Goal: Find specific page/section: Find specific page/section

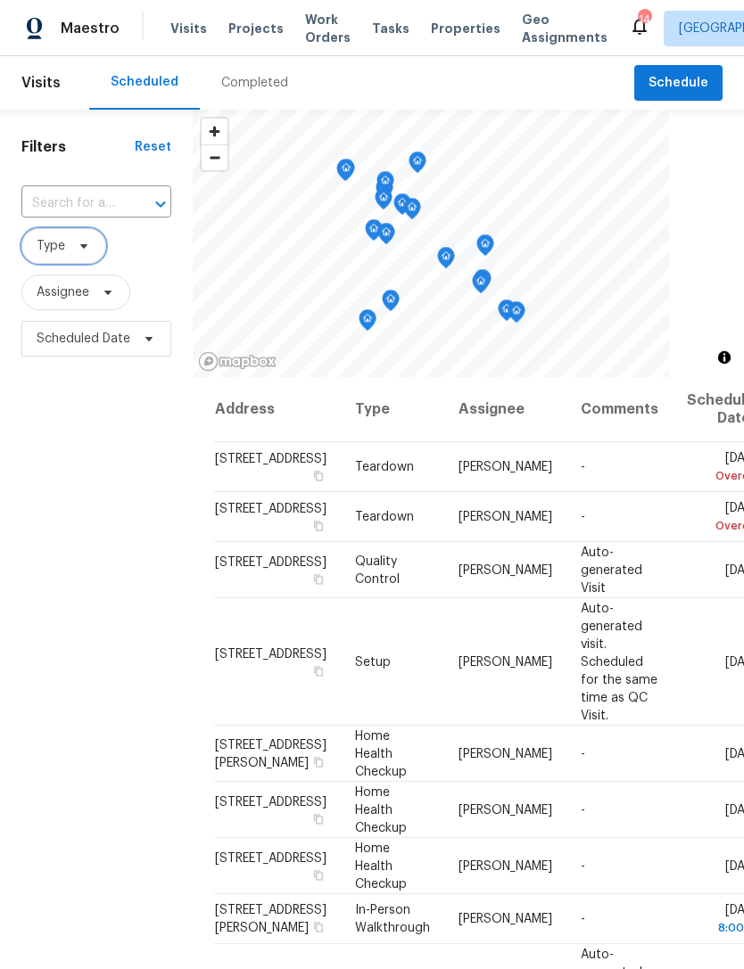
click at [53, 254] on span "Type" at bounding box center [51, 246] width 29 height 18
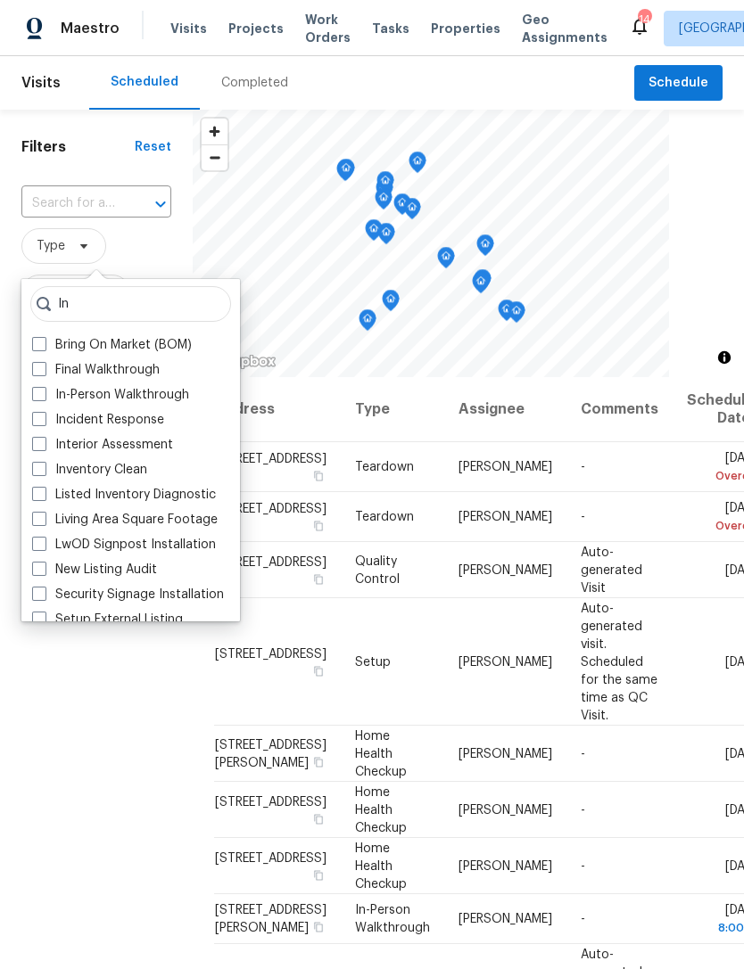
type input "I"
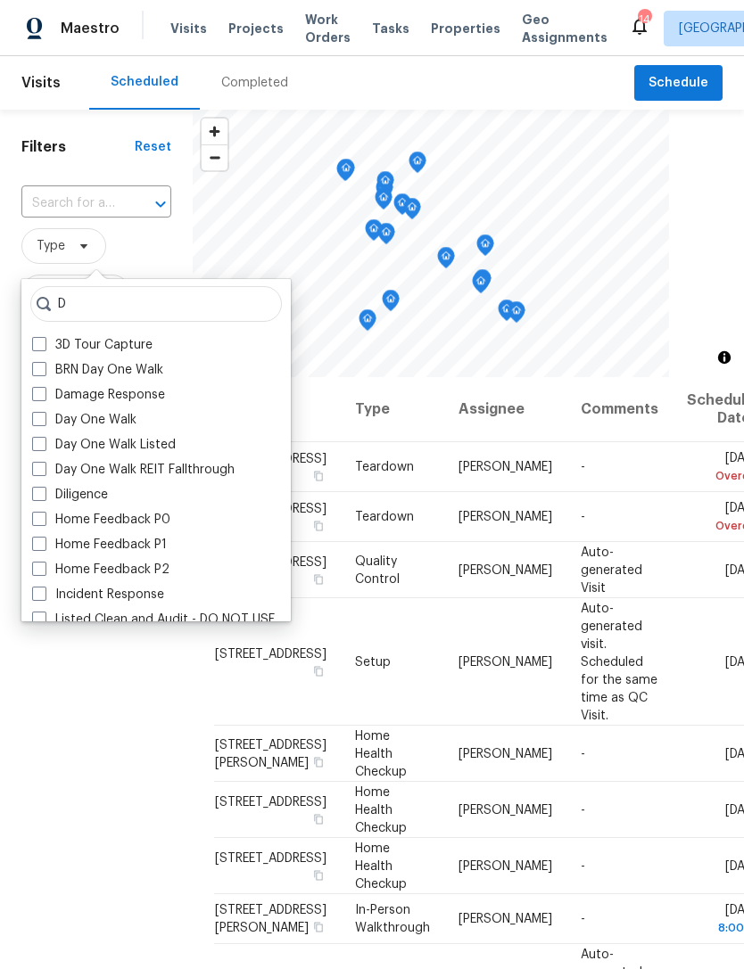
type input "D"
click at [98, 493] on label "Diligence" at bounding box center [70, 495] width 76 height 18
click at [44, 493] on input "Diligence" at bounding box center [38, 492] width 12 height 12
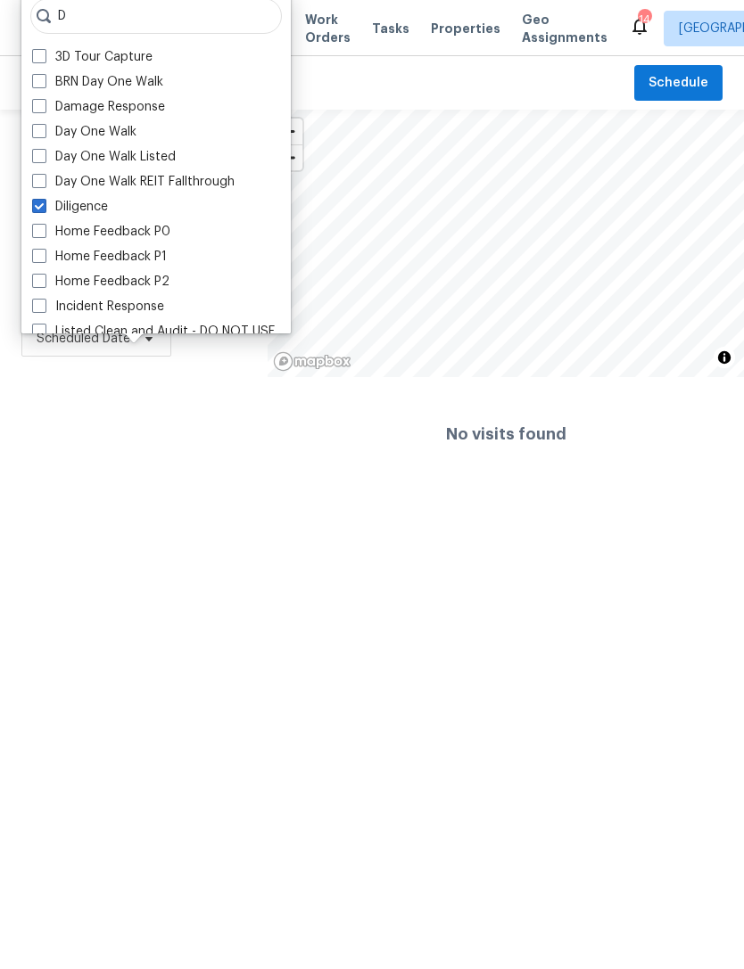
click at [95, 202] on label "Diligence" at bounding box center [70, 207] width 76 height 18
click at [44, 202] on input "Diligence" at bounding box center [38, 204] width 12 height 12
checkbox input "false"
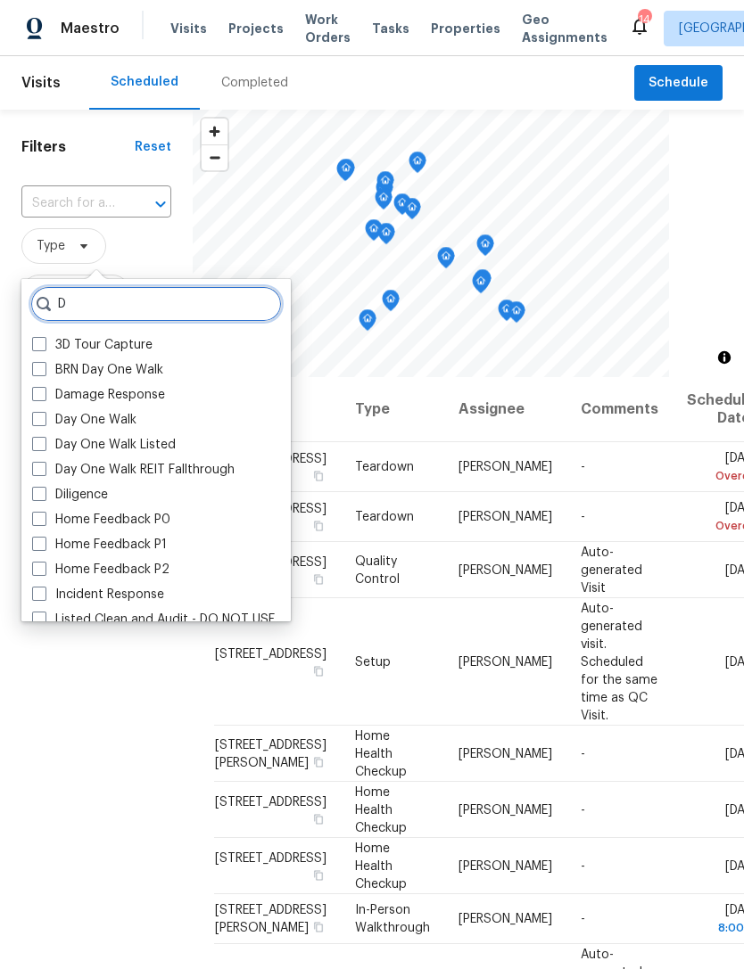
click at [176, 296] on input "D" at bounding box center [155, 304] width 251 height 36
click at [163, 301] on input "D" at bounding box center [155, 304] width 251 height 36
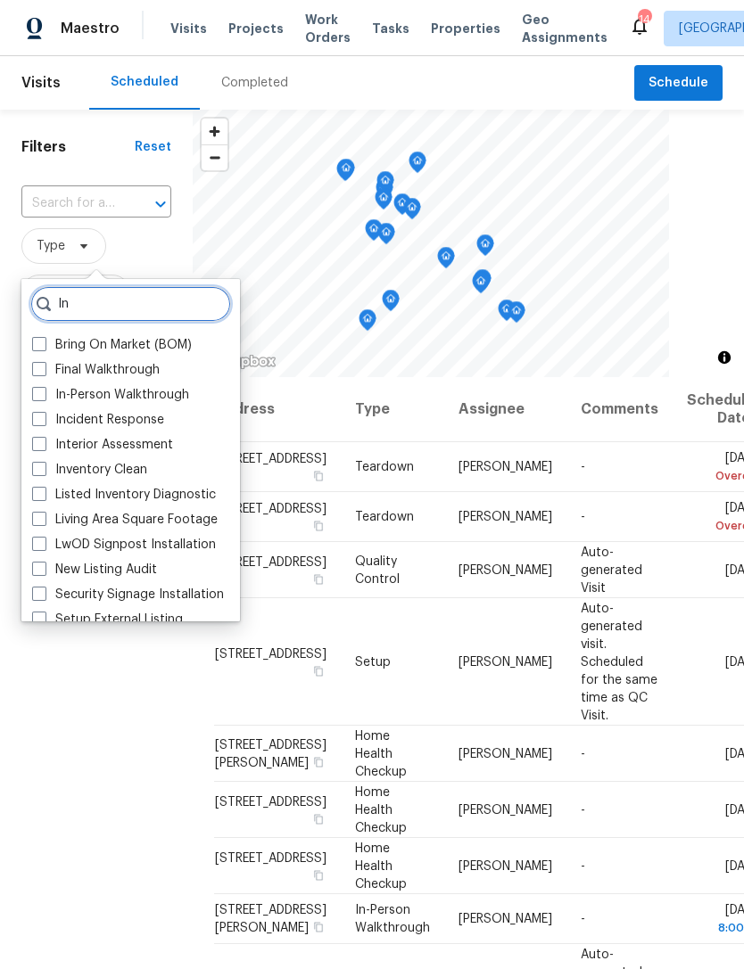
type input "In"
click at [121, 403] on label "In-Person Walkthrough" at bounding box center [110, 395] width 157 height 18
click at [44, 398] on input "In-Person Walkthrough" at bounding box center [38, 392] width 12 height 12
checkbox input "true"
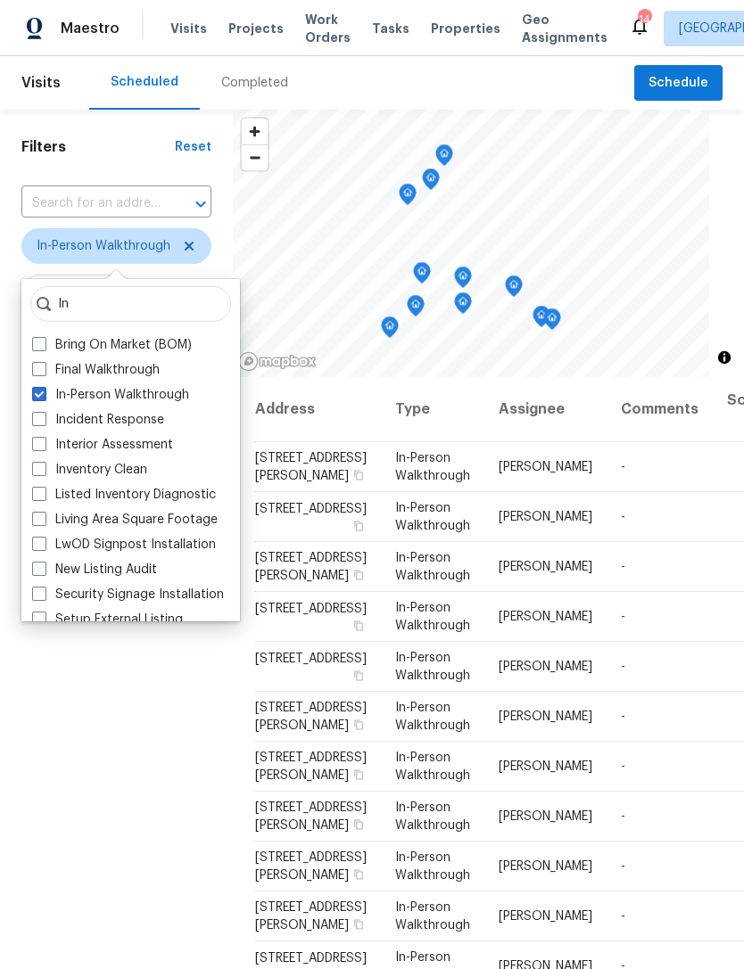
click at [39, 735] on div "Filters Reset ​ In-Person Walkthrough Assignee Scheduled Date" at bounding box center [116, 631] width 233 height 1043
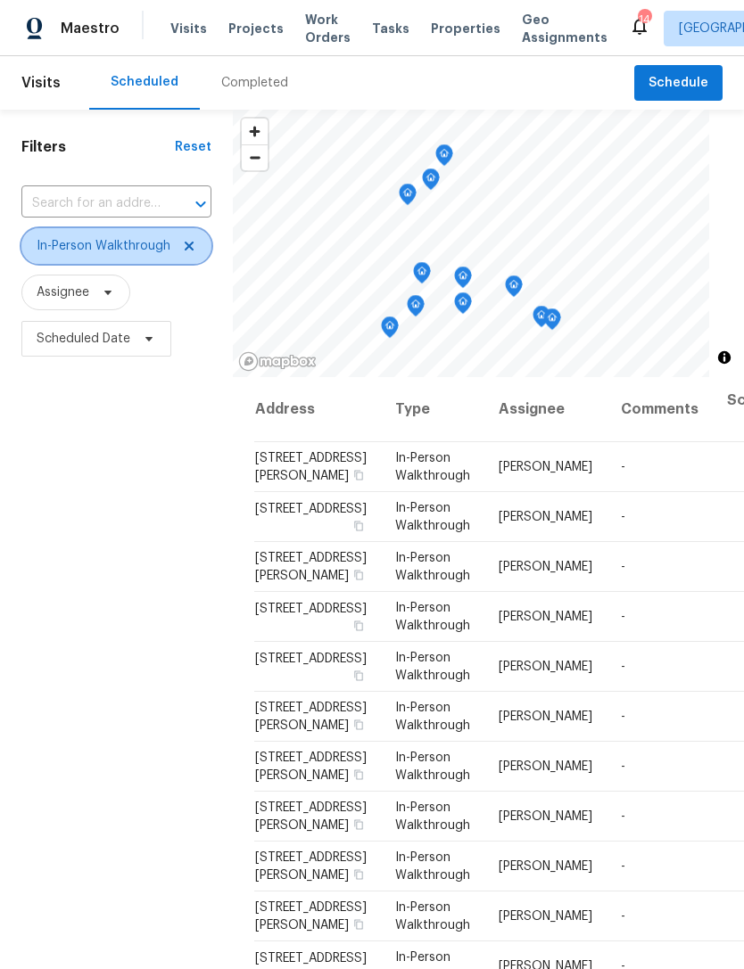
click at [185, 249] on icon at bounding box center [189, 246] width 14 height 14
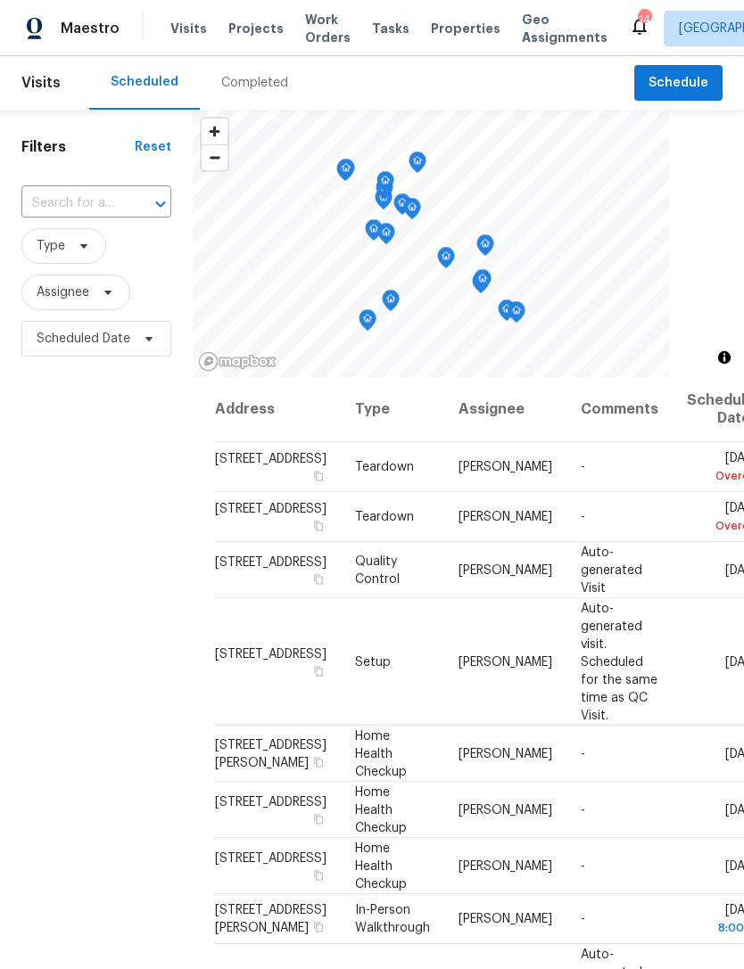
click at [241, 85] on div "Completed" at bounding box center [254, 83] width 67 height 18
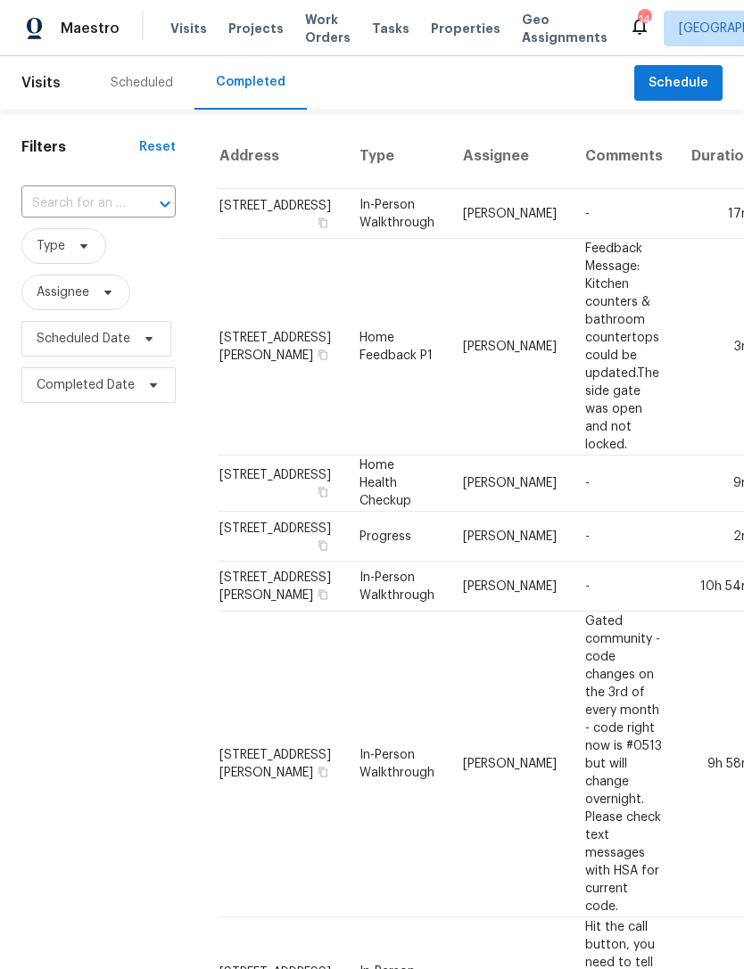
click at [136, 81] on div "Scheduled" at bounding box center [142, 83] width 62 height 18
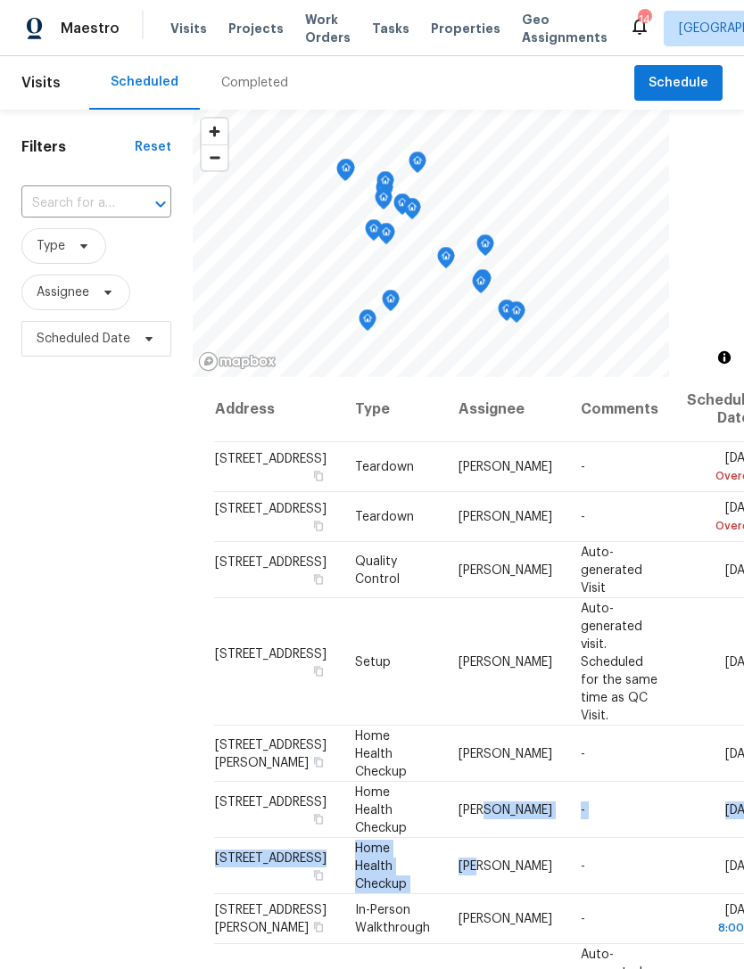
click at [103, 852] on div "Filters Reset ​ Type Assignee Scheduled Date" at bounding box center [96, 631] width 193 height 1043
click at [114, 631] on div "Filters Reset ​ Type Assignee Scheduled Date" at bounding box center [96, 631] width 193 height 1043
